Goal: Information Seeking & Learning: Find specific fact

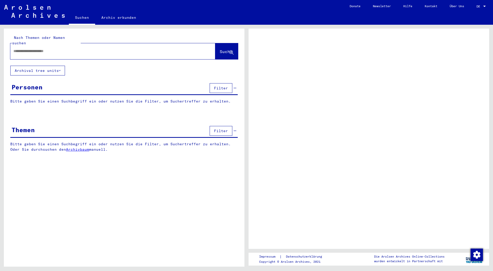
click at [50, 48] on input "text" at bounding box center [108, 50] width 190 height 5
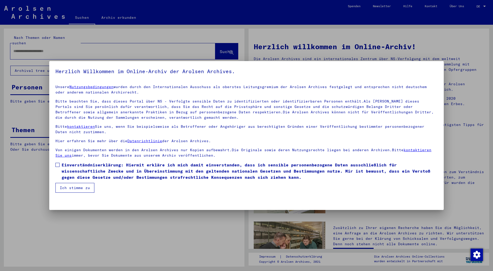
click at [57, 166] on span at bounding box center [57, 165] width 4 height 4
click at [70, 188] on button "Ich stimme zu" at bounding box center [74, 188] width 39 height 10
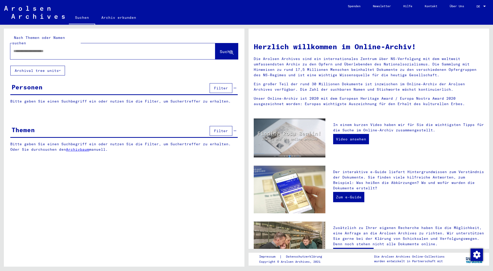
click at [27, 48] on input "text" at bounding box center [106, 50] width 186 height 5
click at [231, 49] on span "Suche" at bounding box center [226, 51] width 13 height 5
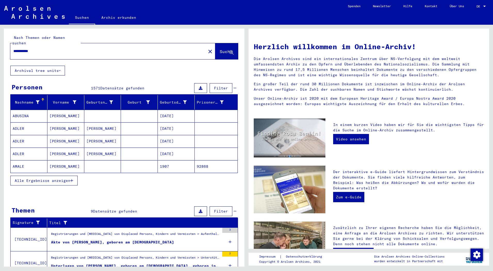
click at [67, 179] on span "Alle Ergebnisse anzeigen" at bounding box center [43, 181] width 56 height 5
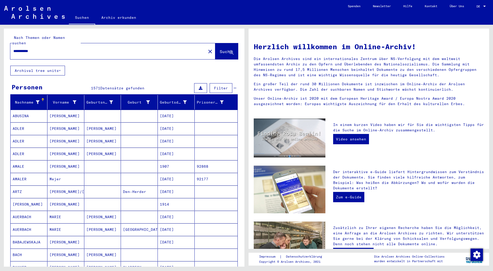
click at [63, 48] on input "**********" at bounding box center [106, 50] width 186 height 5
type input "**********"
click at [229, 51] on icon at bounding box center [231, 53] width 4 height 4
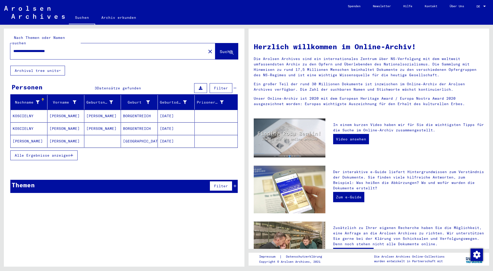
click at [172, 111] on mat-cell "[DATE]" at bounding box center [176, 116] width 37 height 12
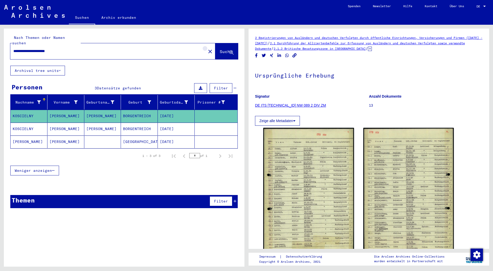
click at [207, 48] on mat-icon "close" at bounding box center [210, 51] width 6 height 6
